Goal: Information Seeking & Learning: Learn about a topic

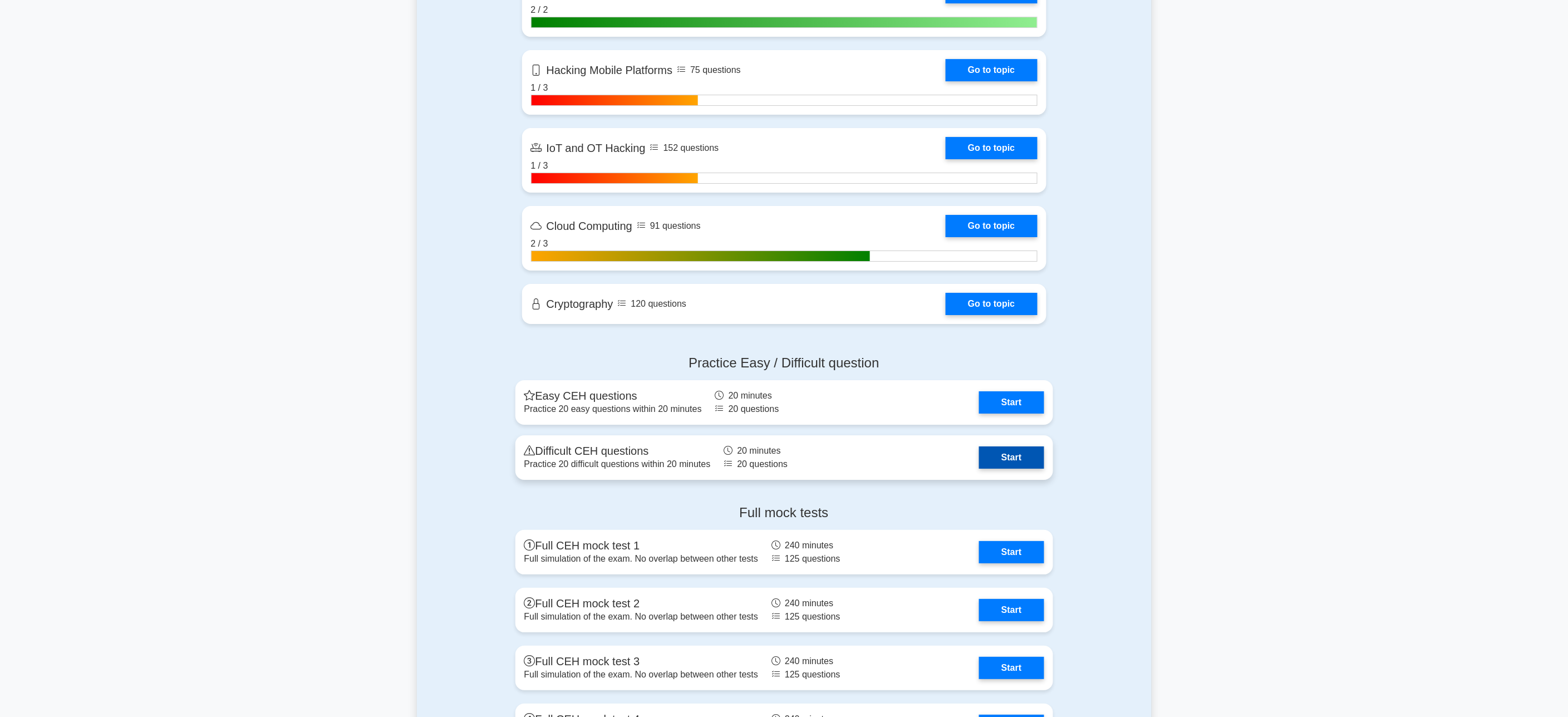
scroll to position [1856, 0]
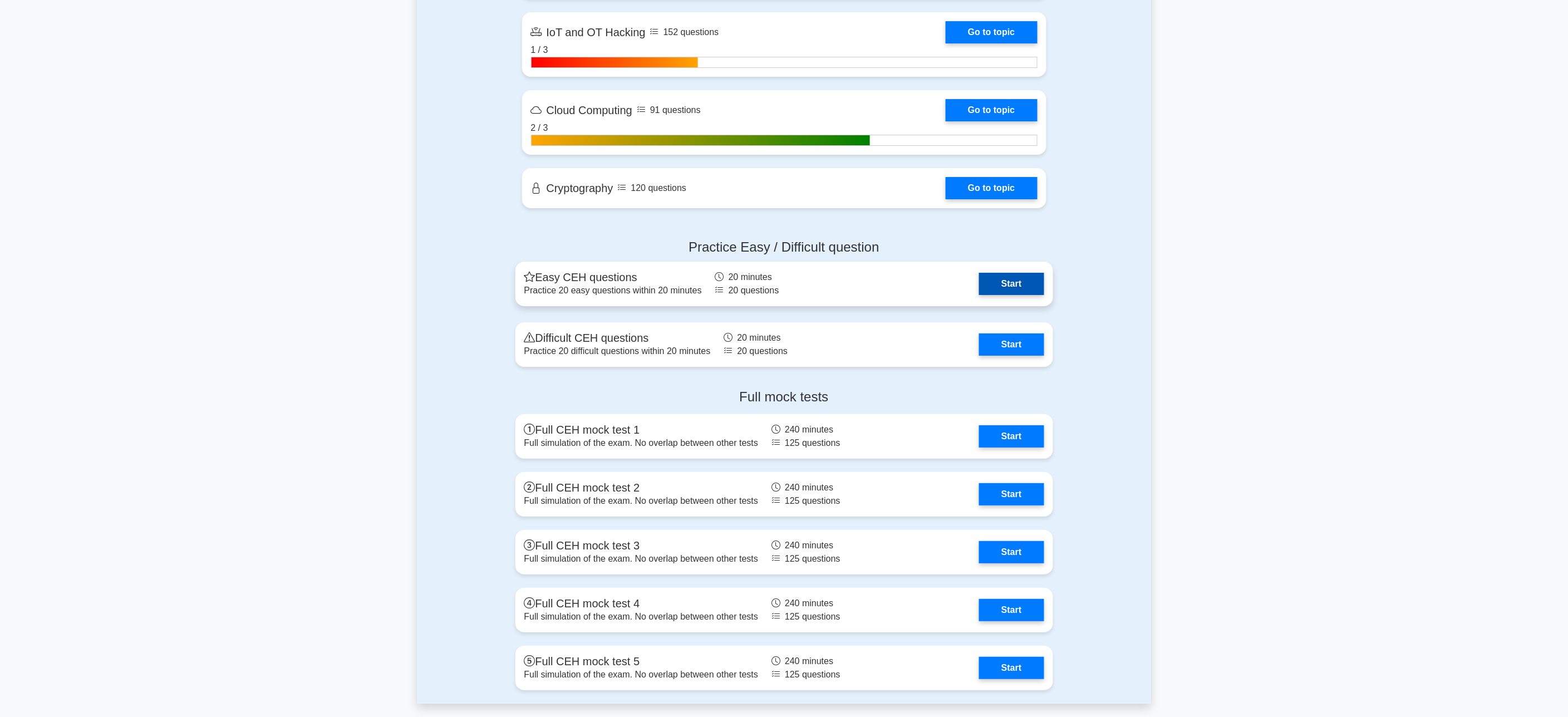
click at [996, 291] on link "Start" at bounding box center [1012, 284] width 64 height 22
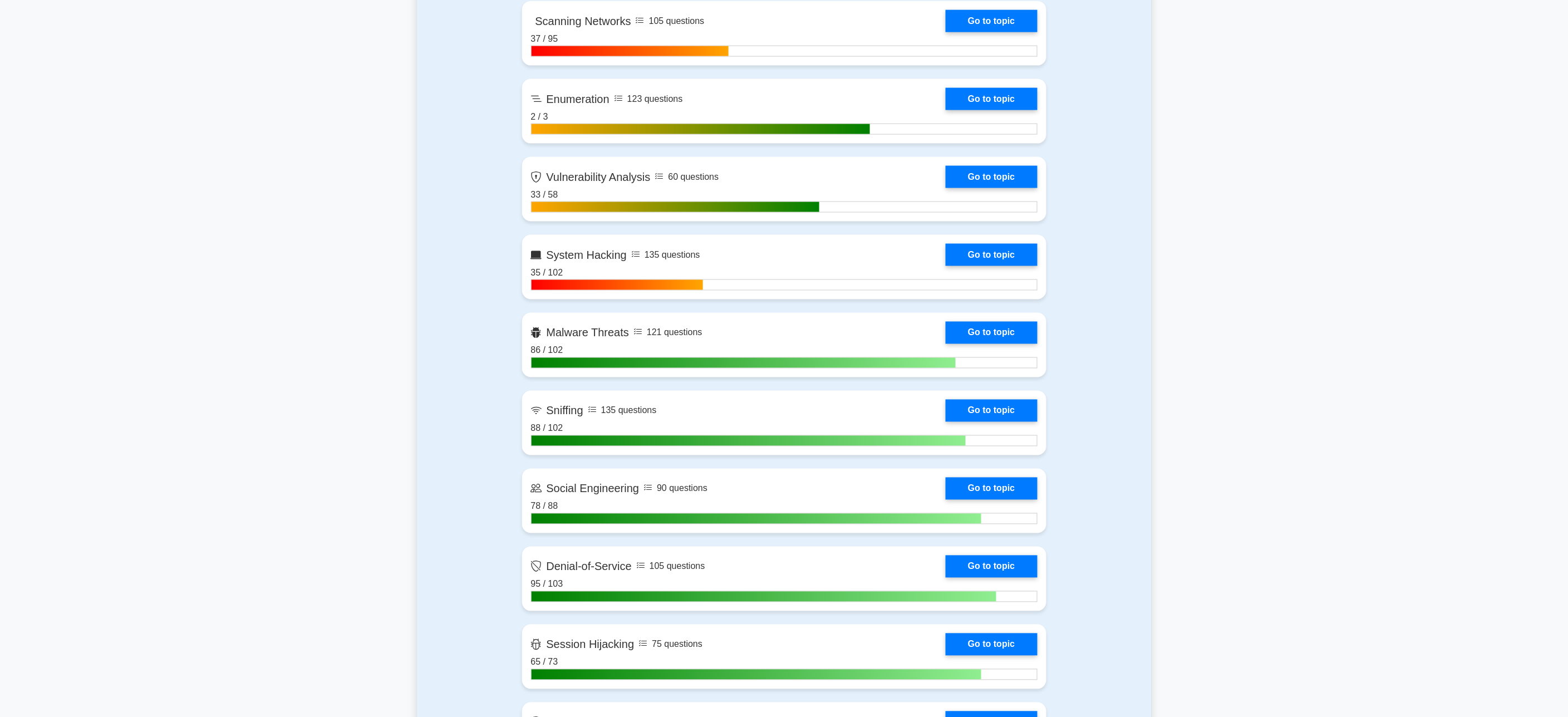
scroll to position [160, 0]
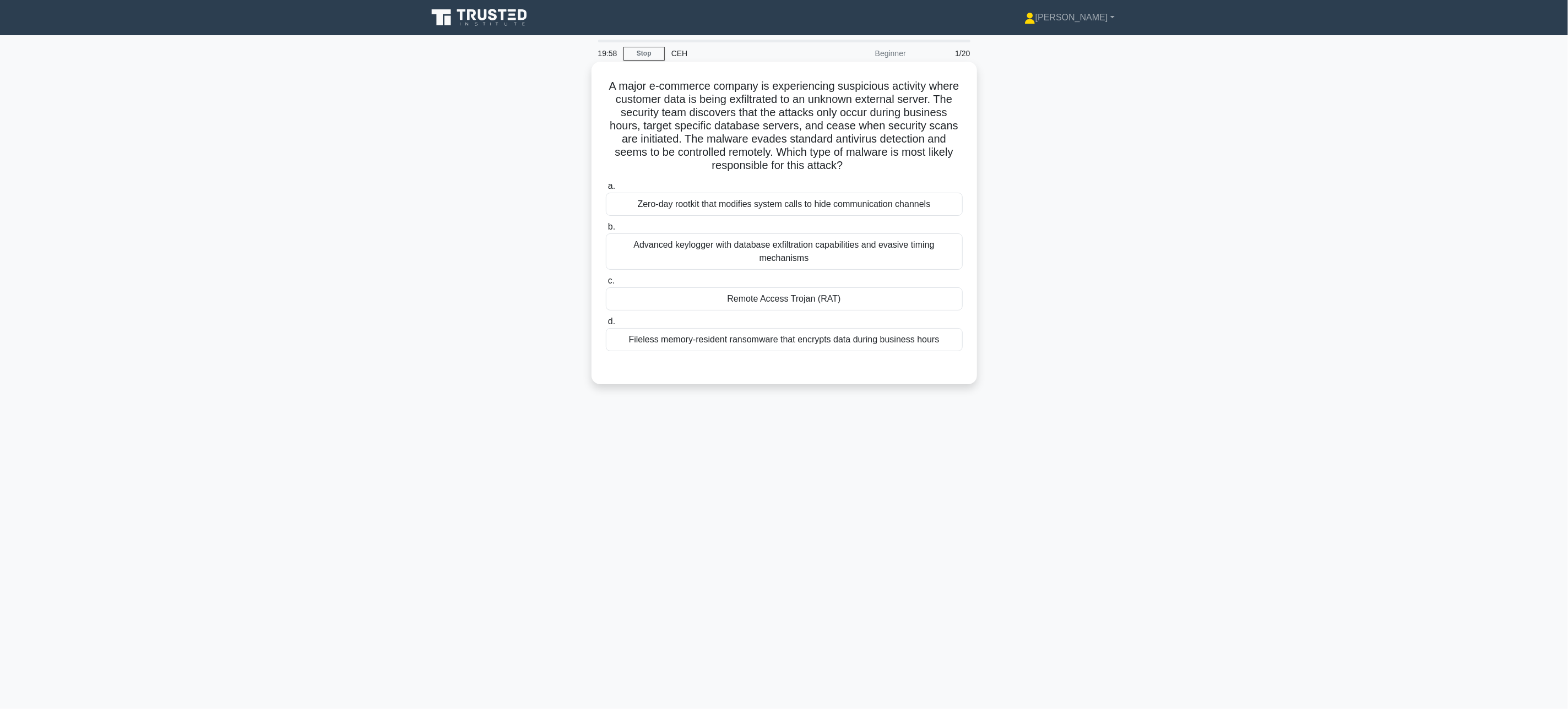
click at [887, 249] on div "Advanced keylogger with database exfiltration capabilities and evasive timing m…" at bounding box center [784, 251] width 357 height 36
click at [605, 231] on input "b. Advanced keylogger with database exfiltration capabilities and evasive timin…" at bounding box center [605, 226] width 0 height 7
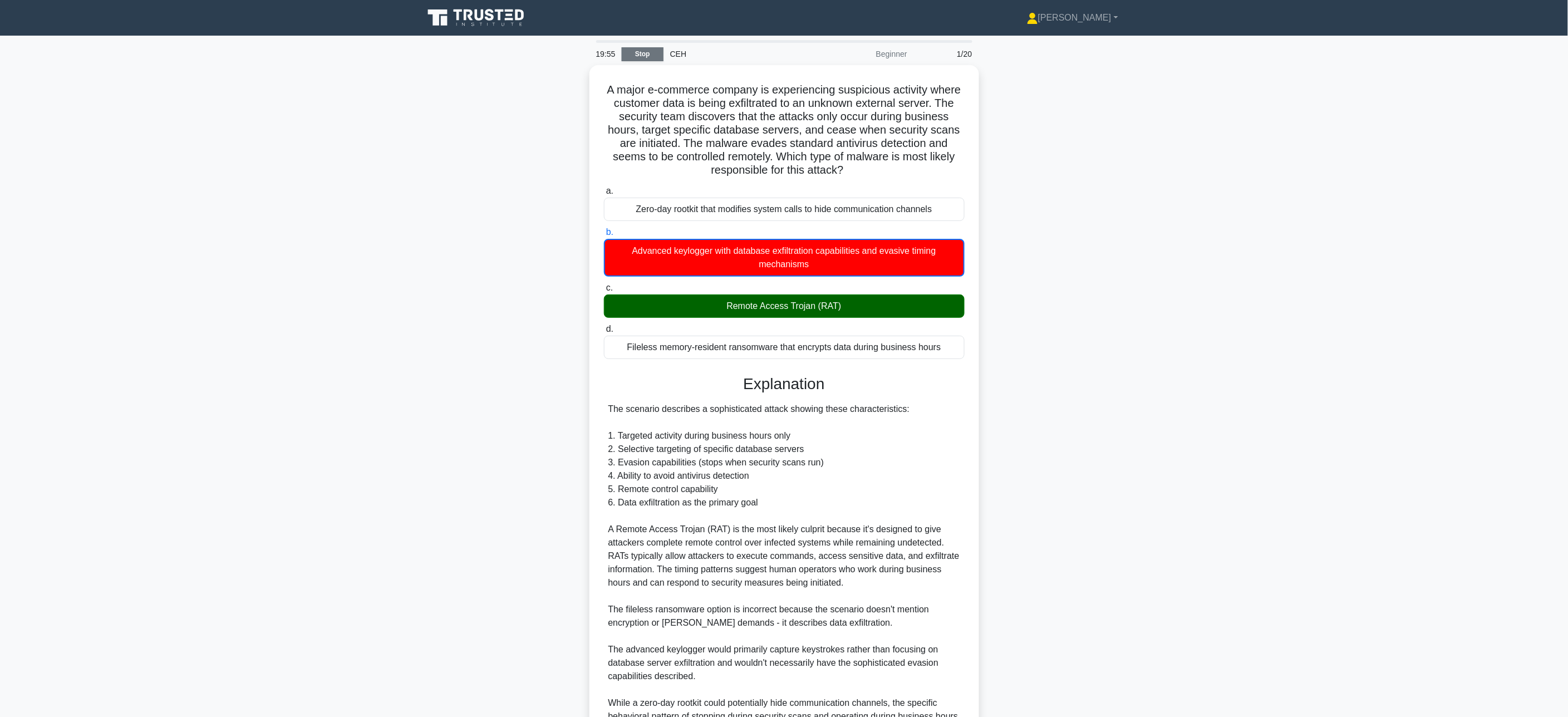
click at [654, 54] on link "Stop" at bounding box center [643, 54] width 42 height 14
click at [645, 53] on link "Stop" at bounding box center [643, 54] width 42 height 14
